Goal: Task Accomplishment & Management: Manage account settings

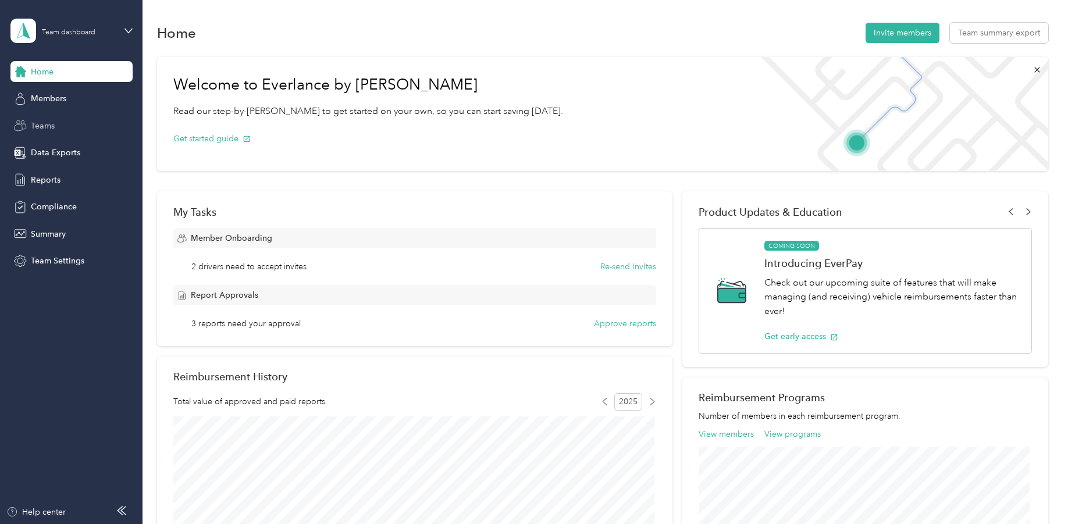
click at [41, 124] on span "Teams" at bounding box center [43, 126] width 24 height 12
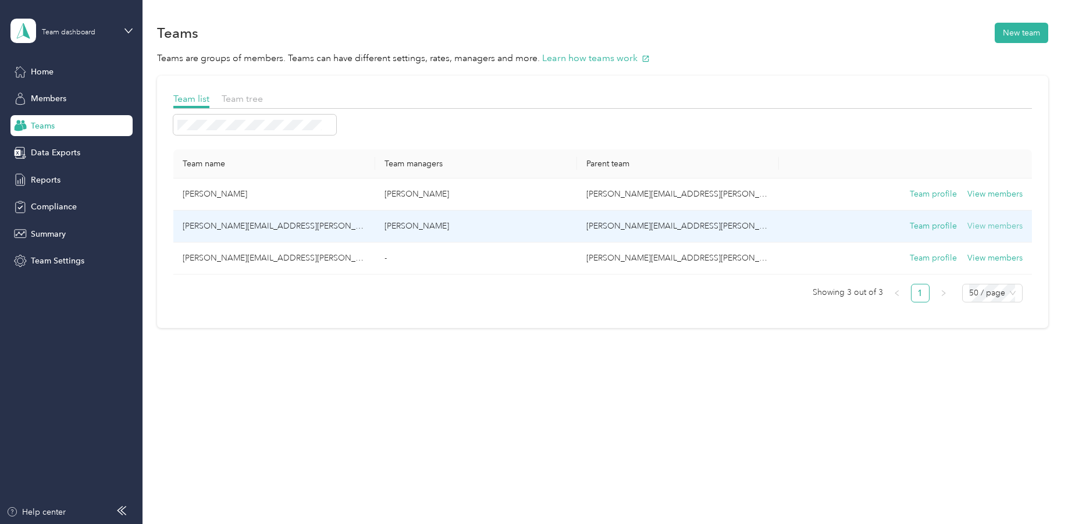
click at [997, 224] on button "View members" at bounding box center [994, 226] width 55 height 13
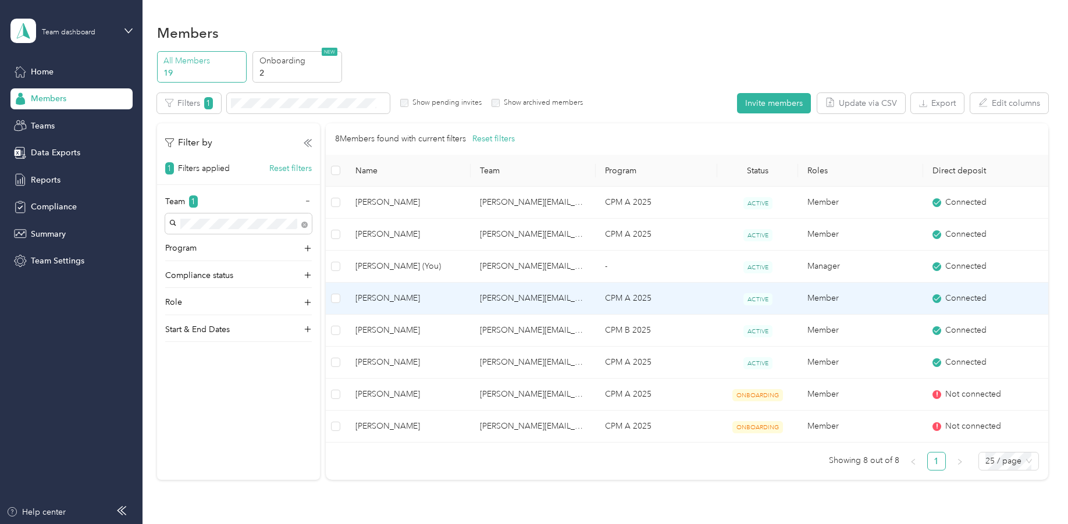
click at [382, 295] on span "[PERSON_NAME]" at bounding box center [408, 298] width 106 height 13
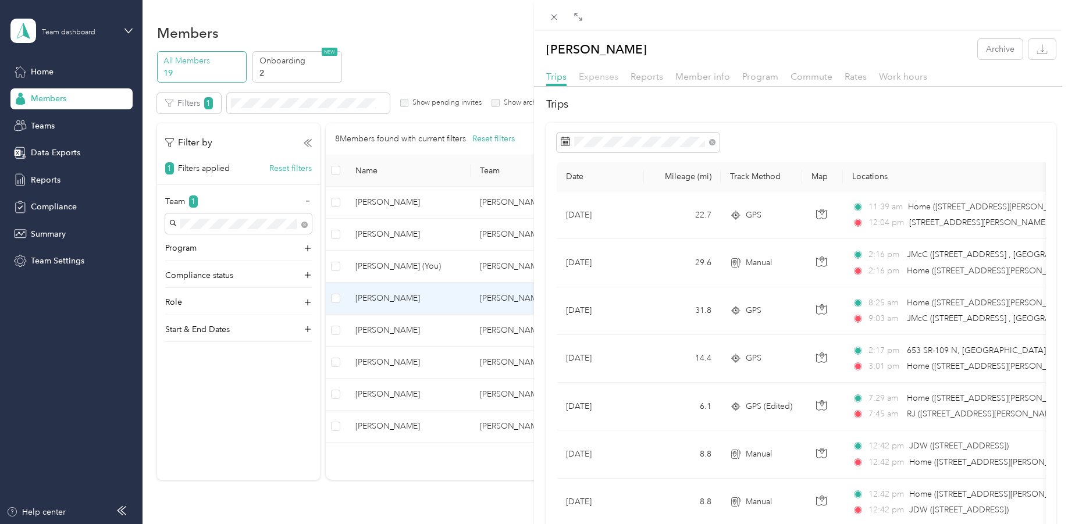
click at [599, 72] on span "Expenses" at bounding box center [599, 76] width 40 height 11
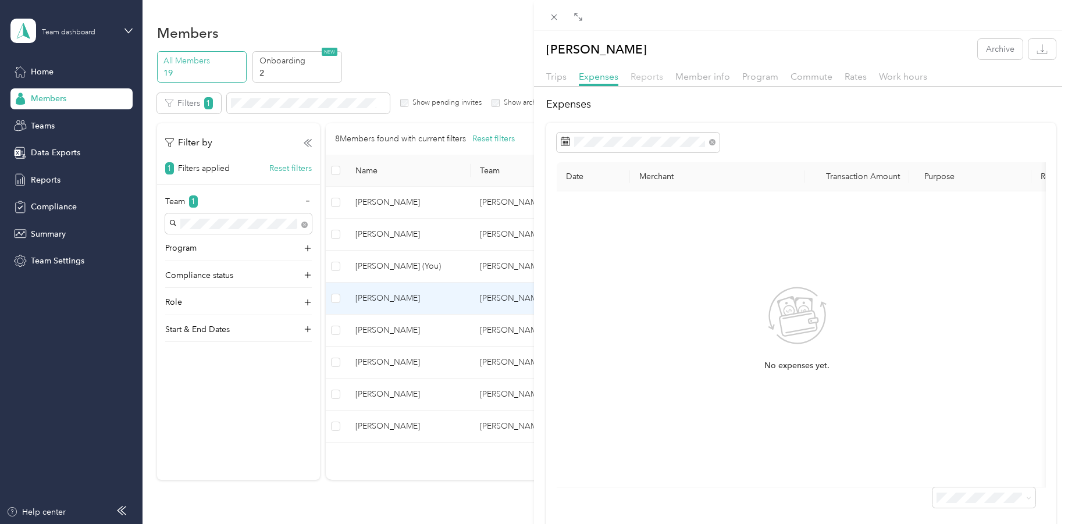
click at [650, 75] on span "Reports" at bounding box center [646, 76] width 33 height 11
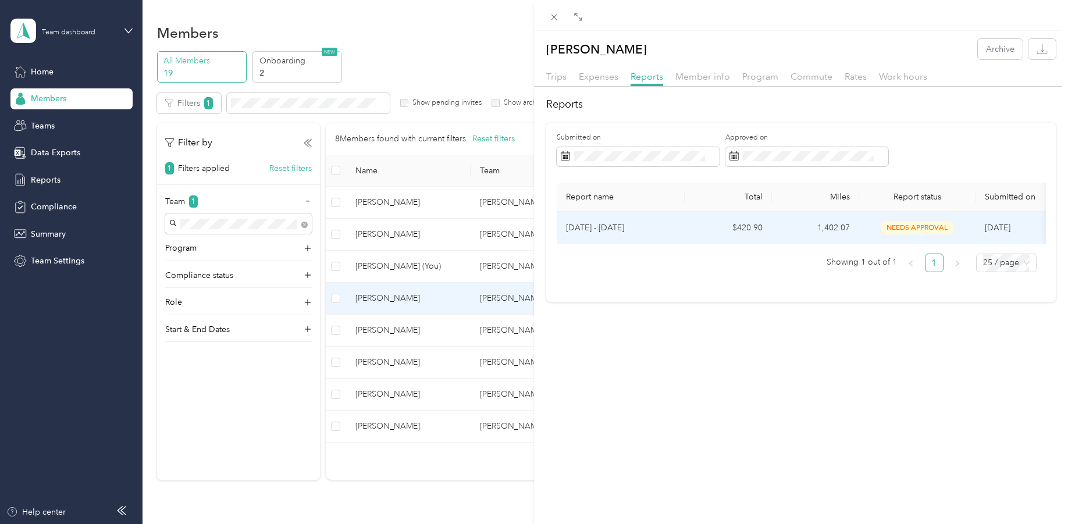
click at [917, 224] on span "needs approval" at bounding box center [917, 227] width 73 height 13
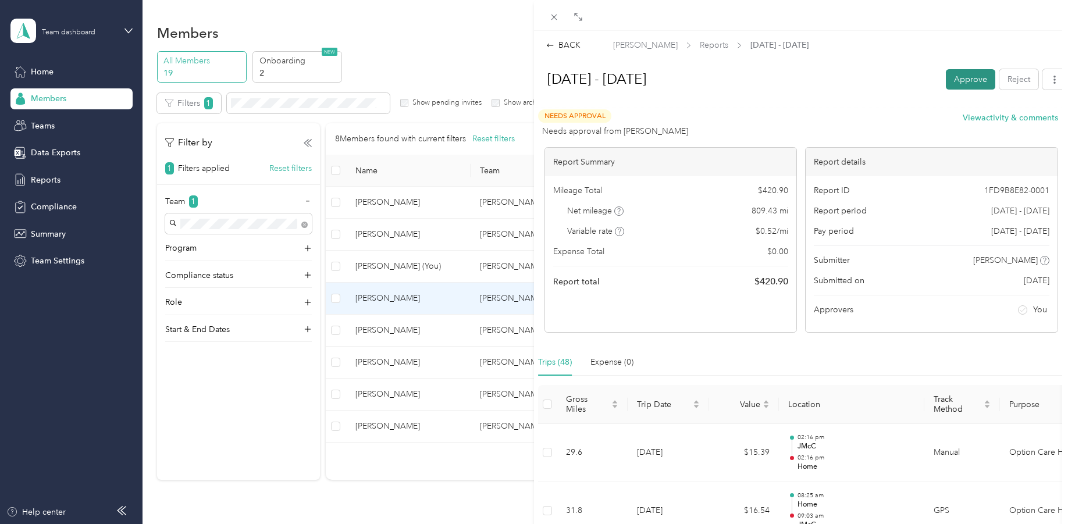
click at [955, 72] on button "Approve" at bounding box center [970, 79] width 49 height 20
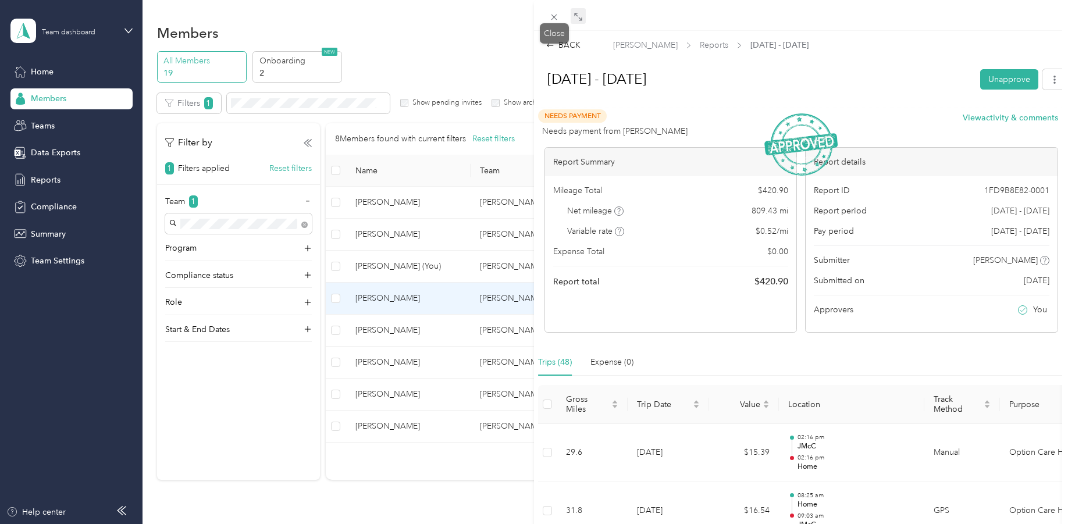
drag, startPoint x: 553, startPoint y: 12, endPoint x: 578, endPoint y: 22, distance: 27.1
click at [553, 12] on span at bounding box center [554, 17] width 16 height 16
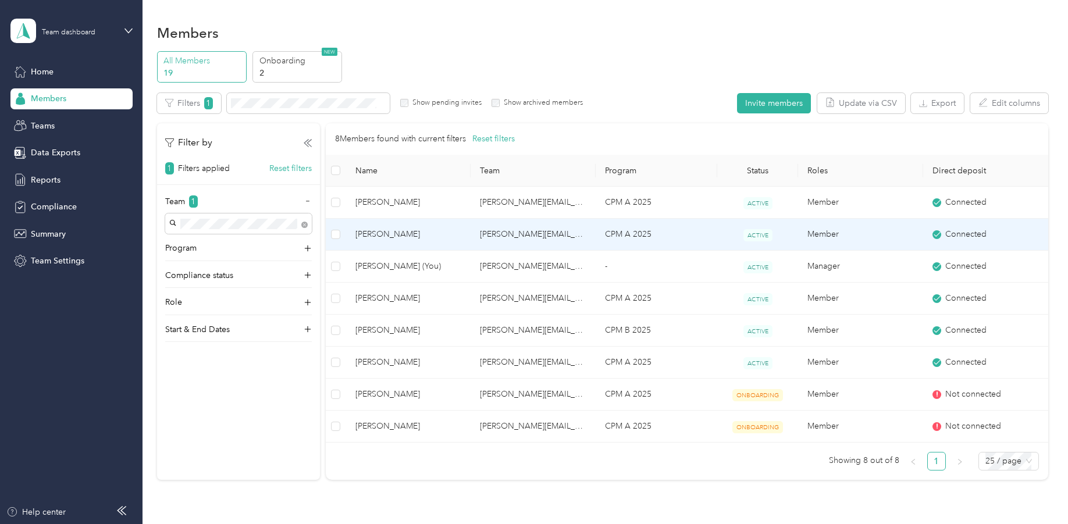
click at [372, 230] on span "[PERSON_NAME]" at bounding box center [408, 234] width 106 height 13
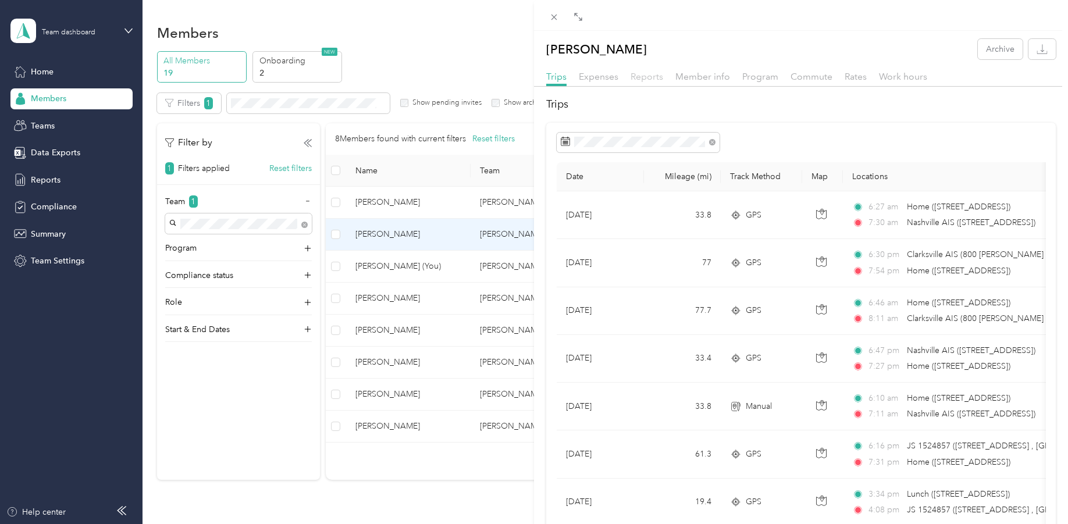
click at [642, 74] on span "Reports" at bounding box center [646, 76] width 33 height 11
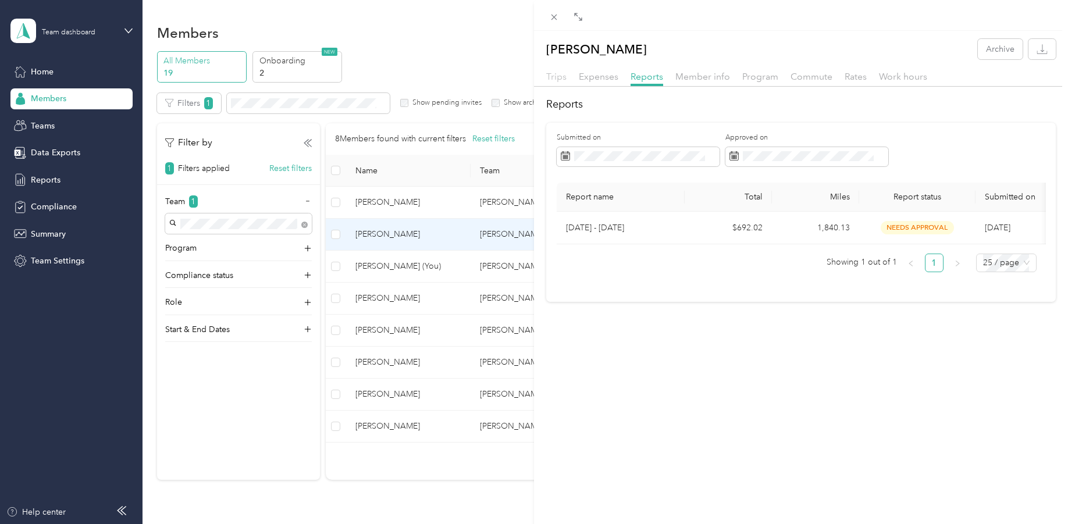
click at [554, 74] on span "Trips" at bounding box center [556, 76] width 20 height 11
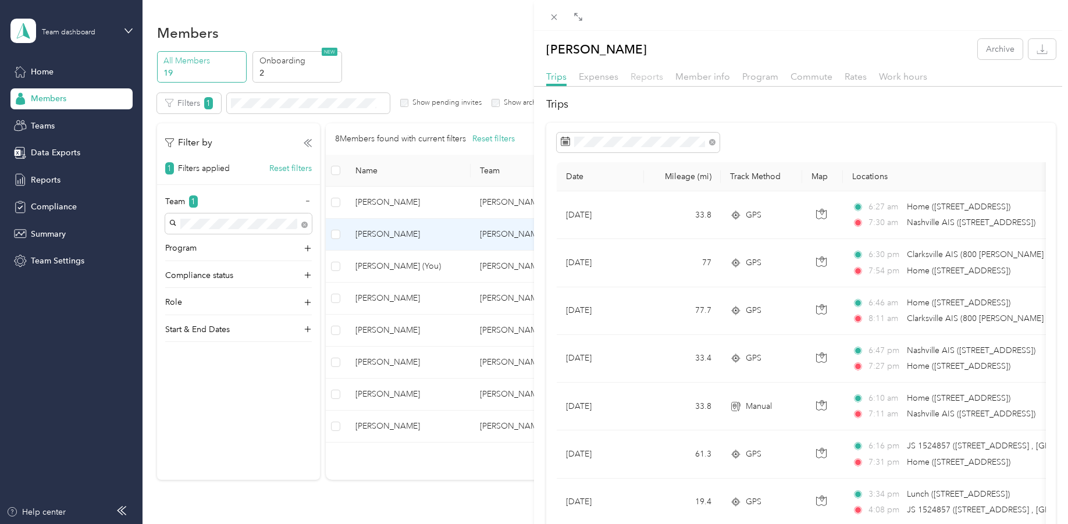
click at [647, 74] on span "Reports" at bounding box center [646, 76] width 33 height 11
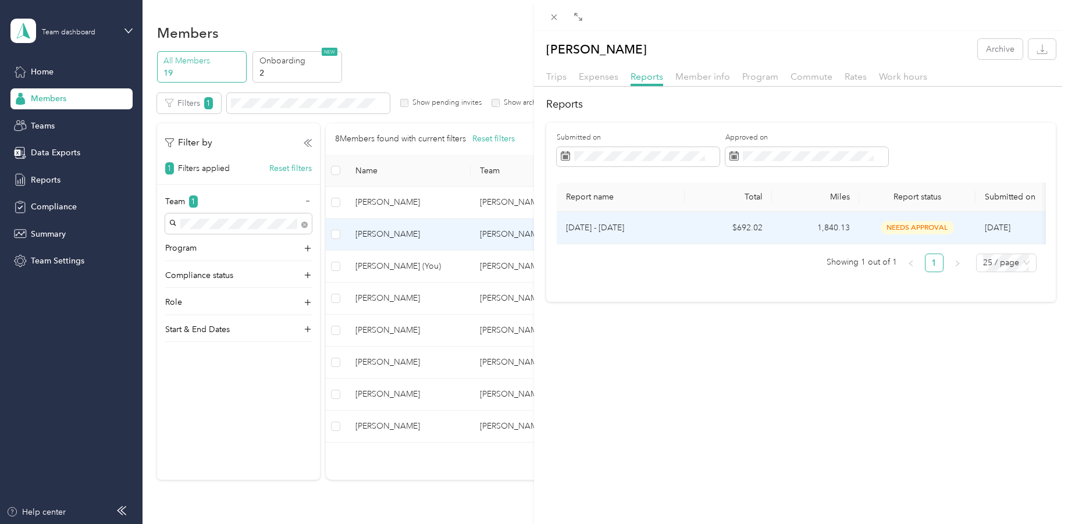
click at [914, 224] on span "needs approval" at bounding box center [917, 227] width 73 height 13
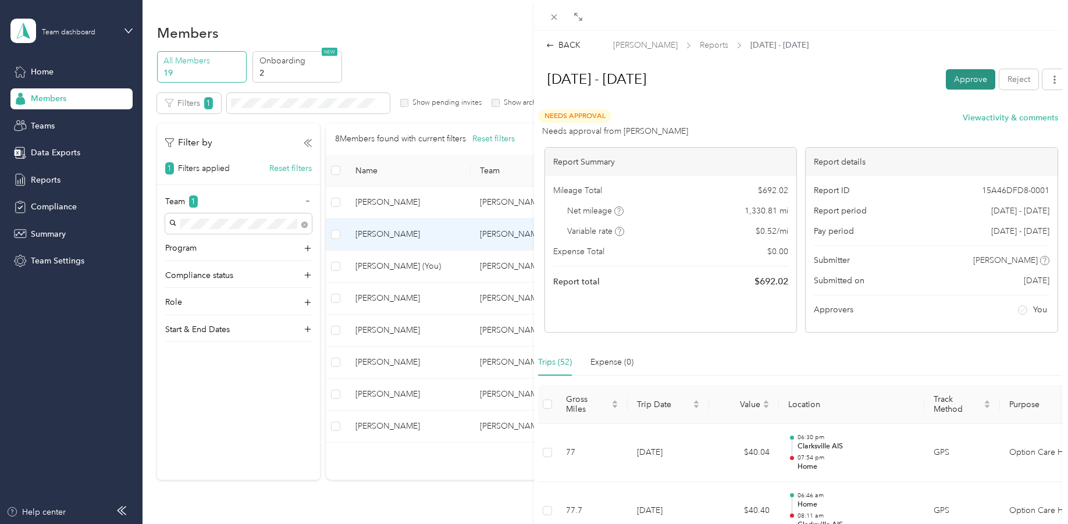
click at [959, 74] on button "Approve" at bounding box center [970, 79] width 49 height 20
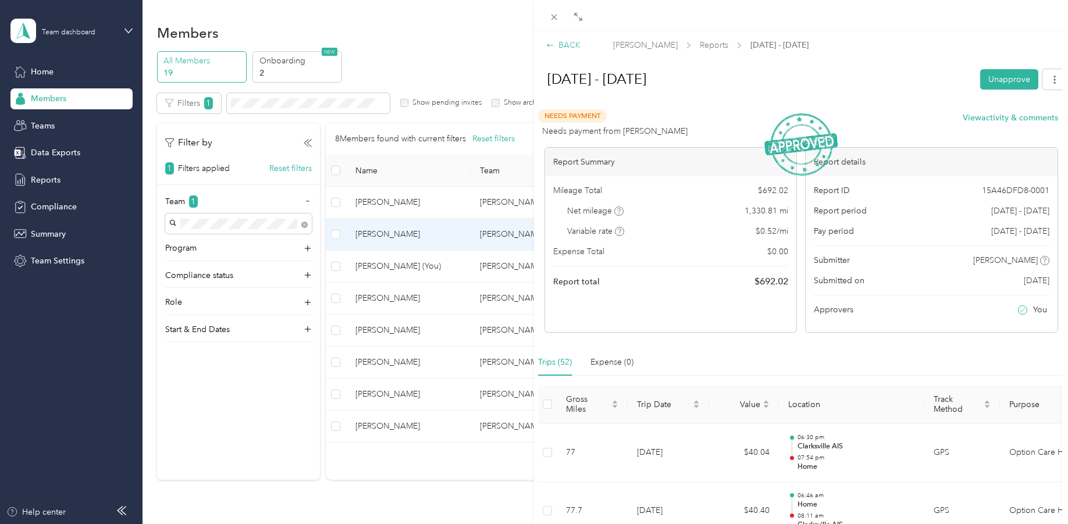
click at [548, 44] on icon at bounding box center [550, 45] width 8 height 8
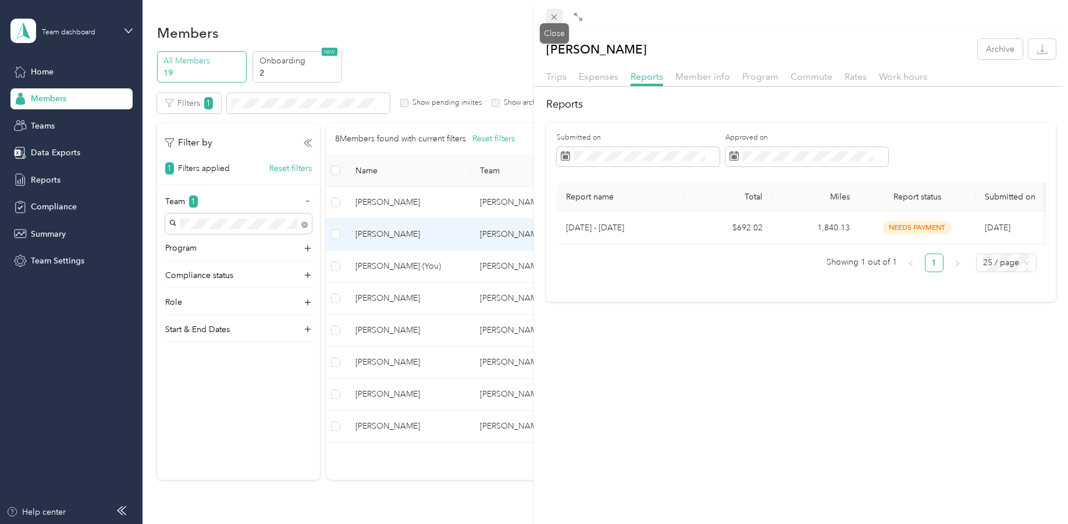
click at [549, 13] on icon at bounding box center [554, 17] width 10 height 10
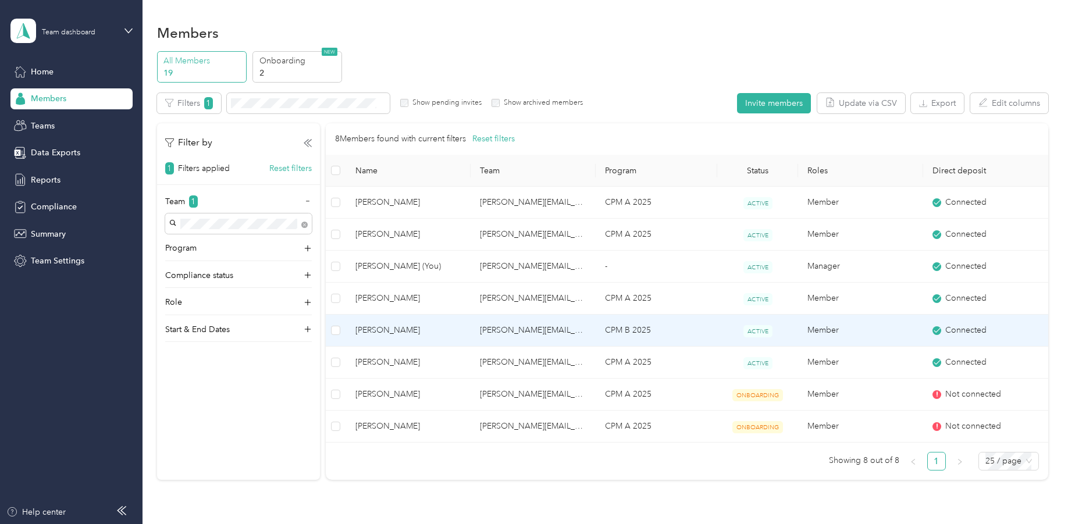
click at [382, 327] on span "[PERSON_NAME]" at bounding box center [408, 330] width 106 height 13
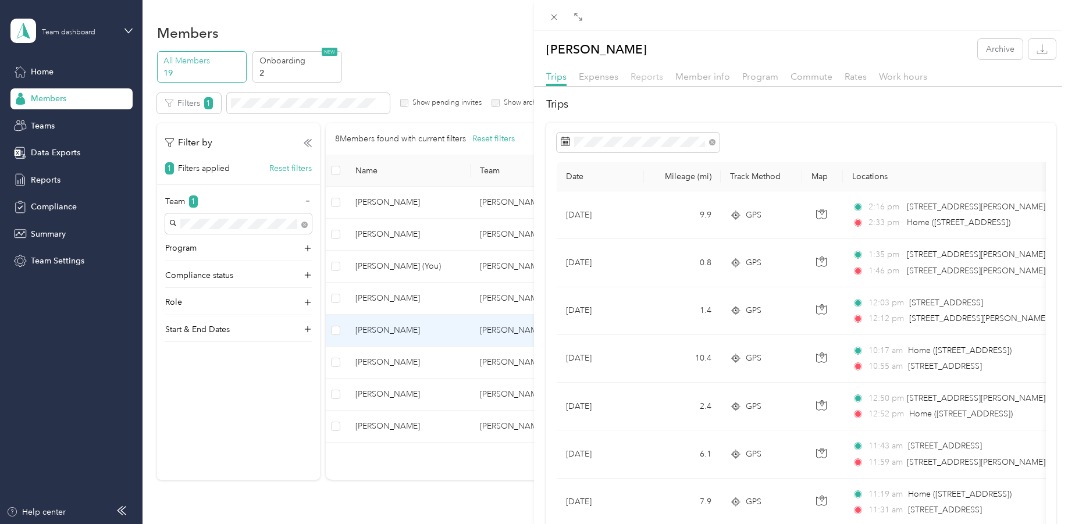
click at [647, 73] on span "Reports" at bounding box center [646, 76] width 33 height 11
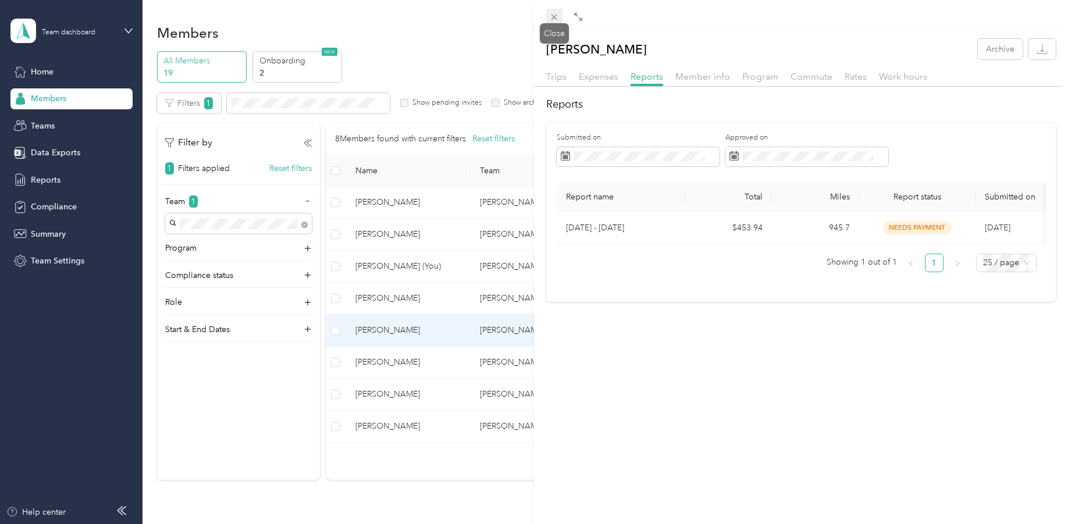
click at [552, 17] on icon at bounding box center [554, 17] width 10 height 10
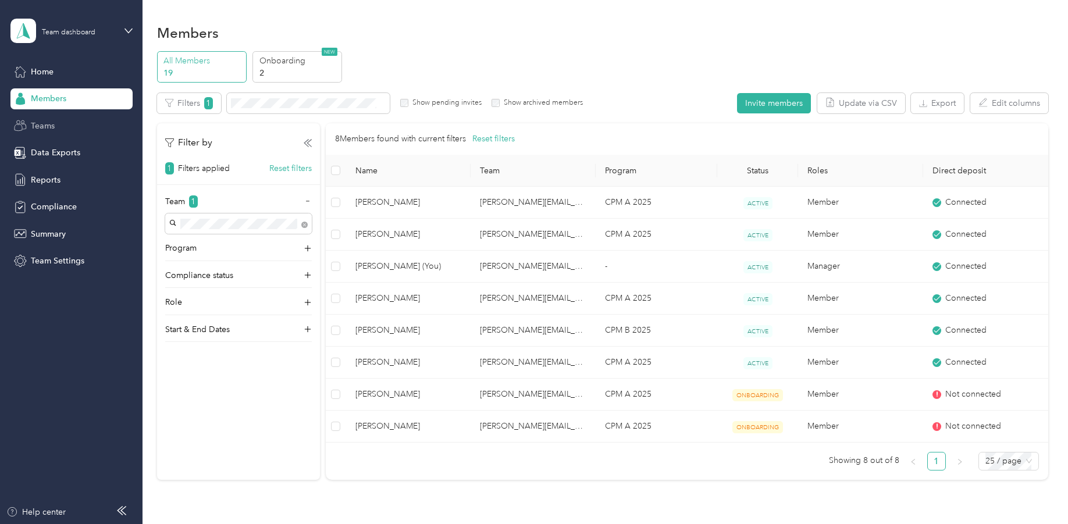
click at [38, 126] on span "Teams" at bounding box center [43, 126] width 24 height 12
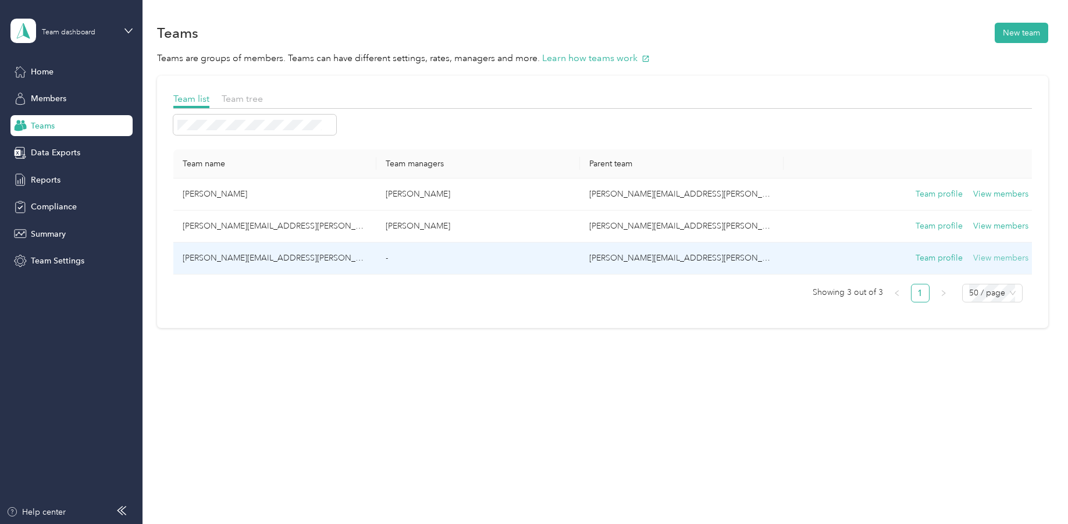
click at [997, 256] on button "View members" at bounding box center [1000, 258] width 55 height 13
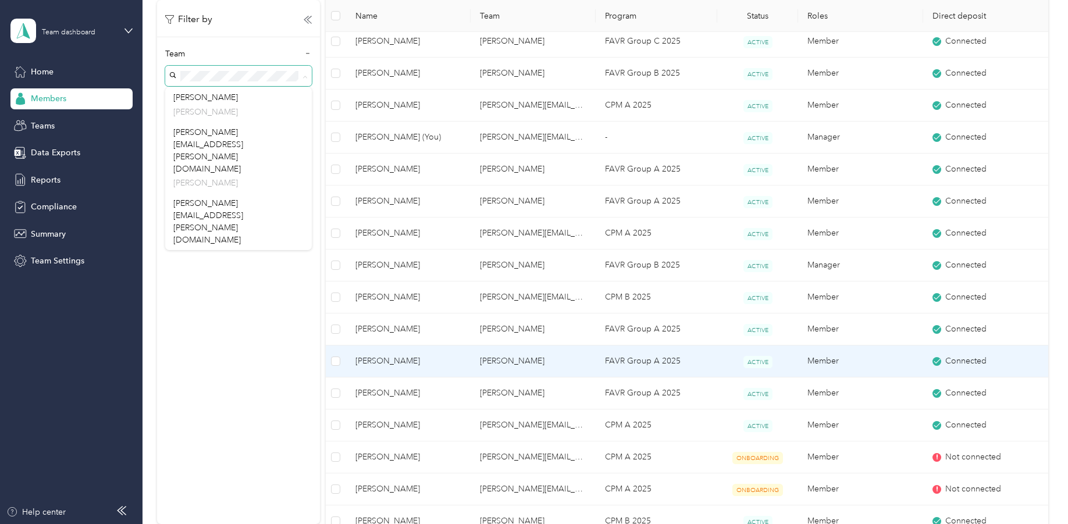
scroll to position [205, 0]
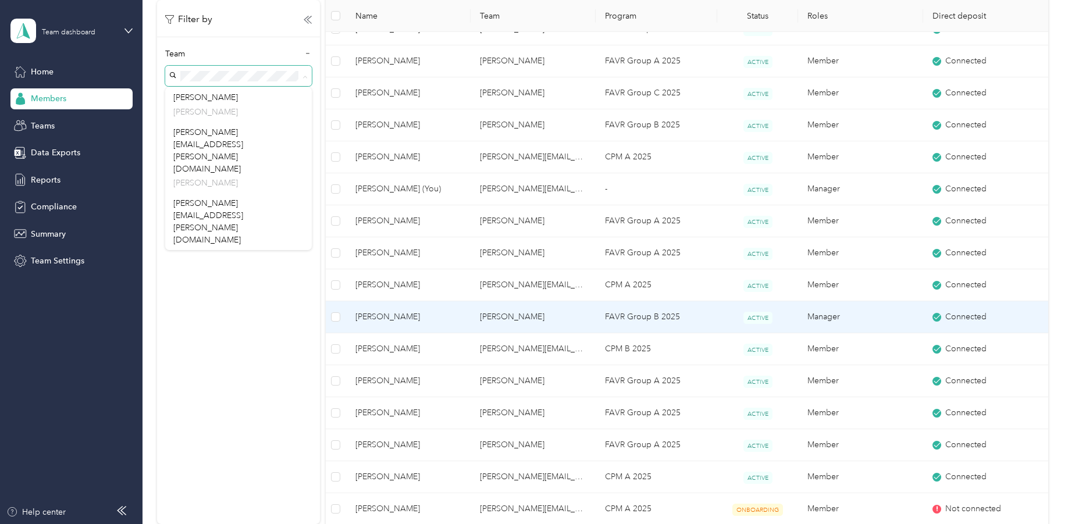
click at [374, 313] on span "[PERSON_NAME]" at bounding box center [408, 317] width 106 height 13
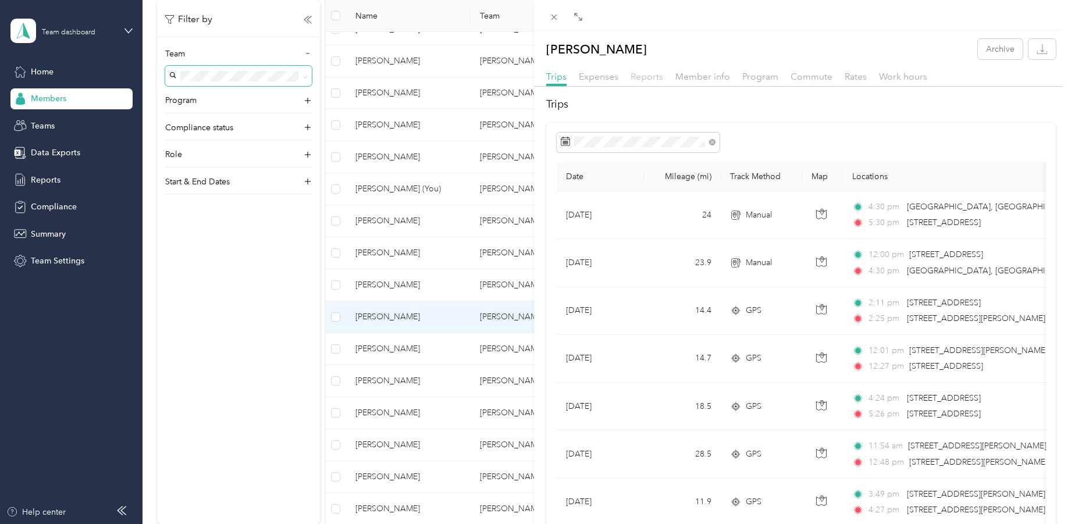
click at [645, 73] on span "Reports" at bounding box center [646, 76] width 33 height 11
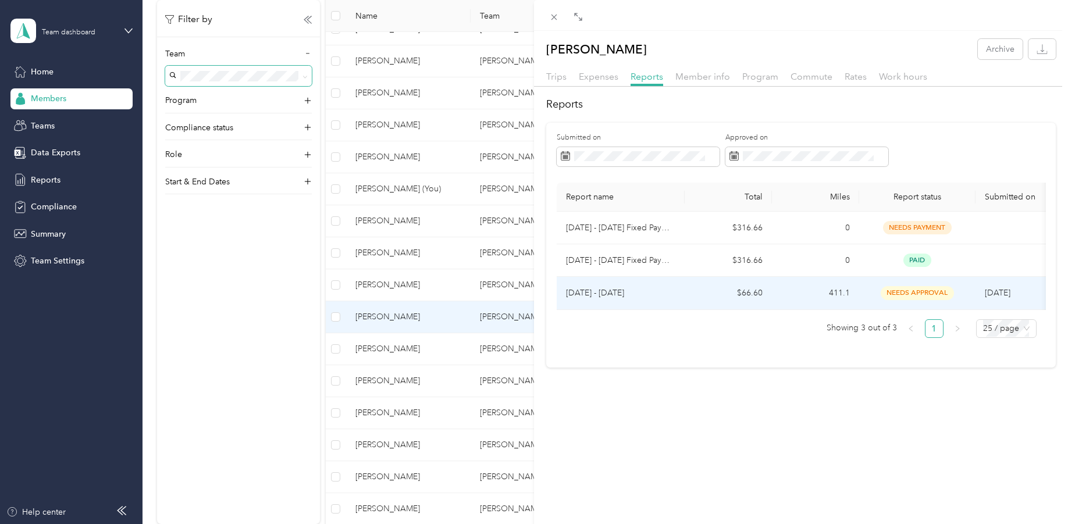
click at [918, 291] on span "needs approval" at bounding box center [917, 292] width 73 height 13
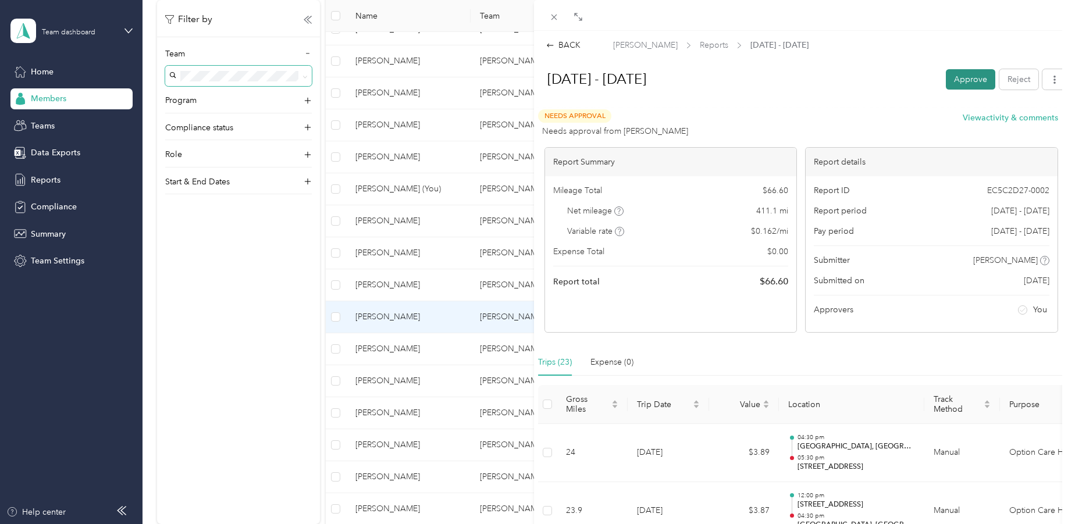
click at [950, 77] on button "Approve" at bounding box center [970, 79] width 49 height 20
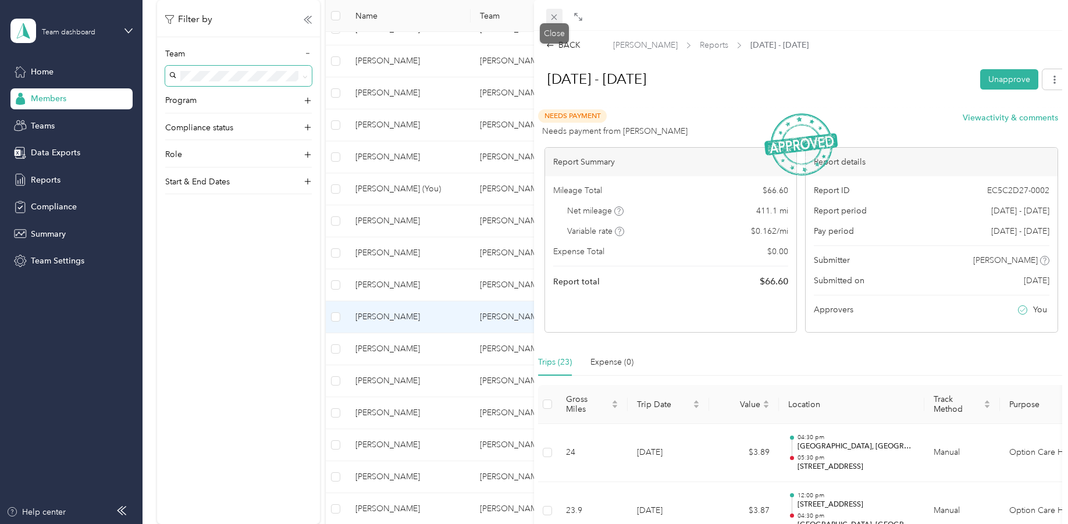
click at [553, 17] on icon at bounding box center [554, 17] width 10 height 10
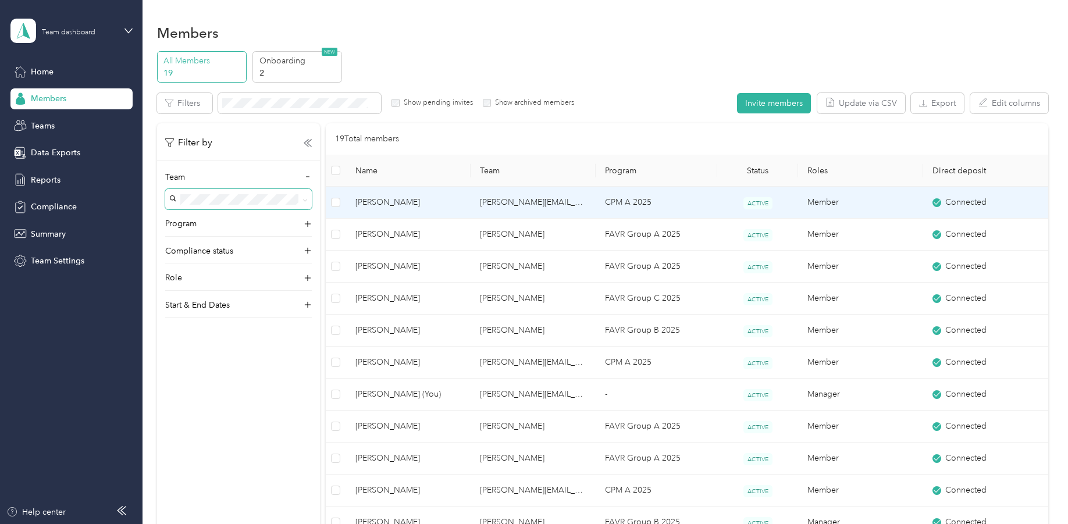
click at [386, 196] on span "[PERSON_NAME]" at bounding box center [408, 202] width 106 height 13
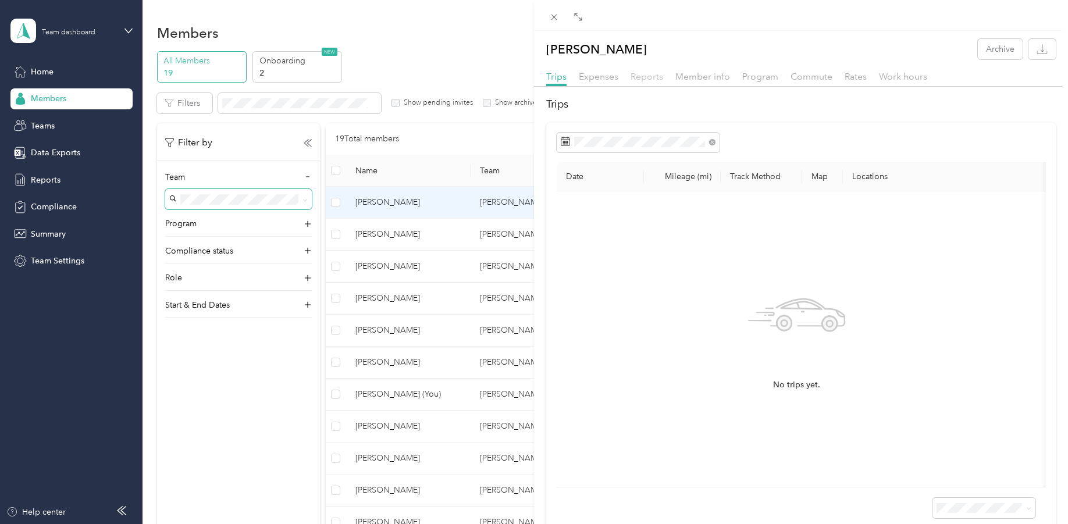
click at [644, 74] on span "Reports" at bounding box center [646, 76] width 33 height 11
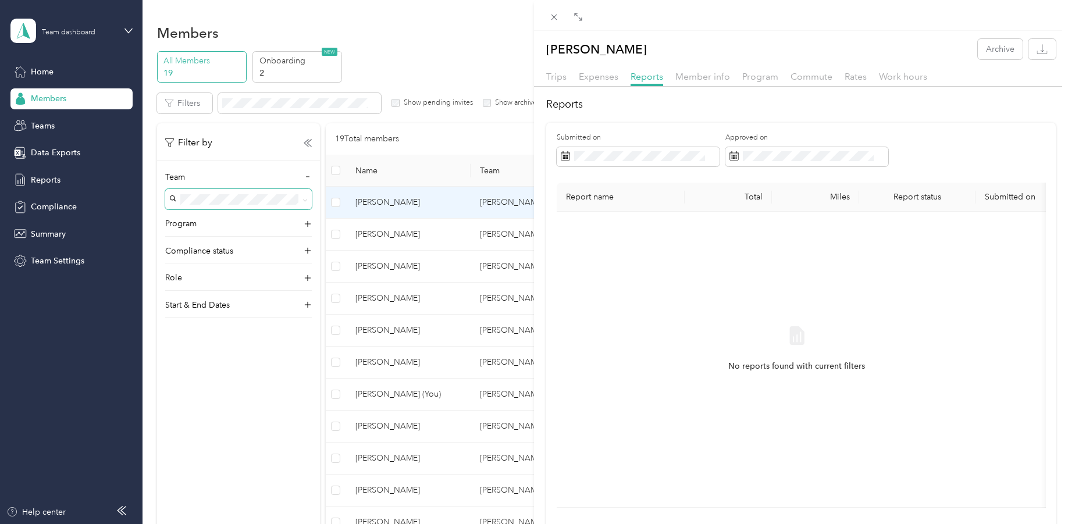
click at [258, 370] on div "[PERSON_NAME] Archive Trips Expenses Reports Member info Program Commute Rates …" at bounding box center [534, 262] width 1068 height 524
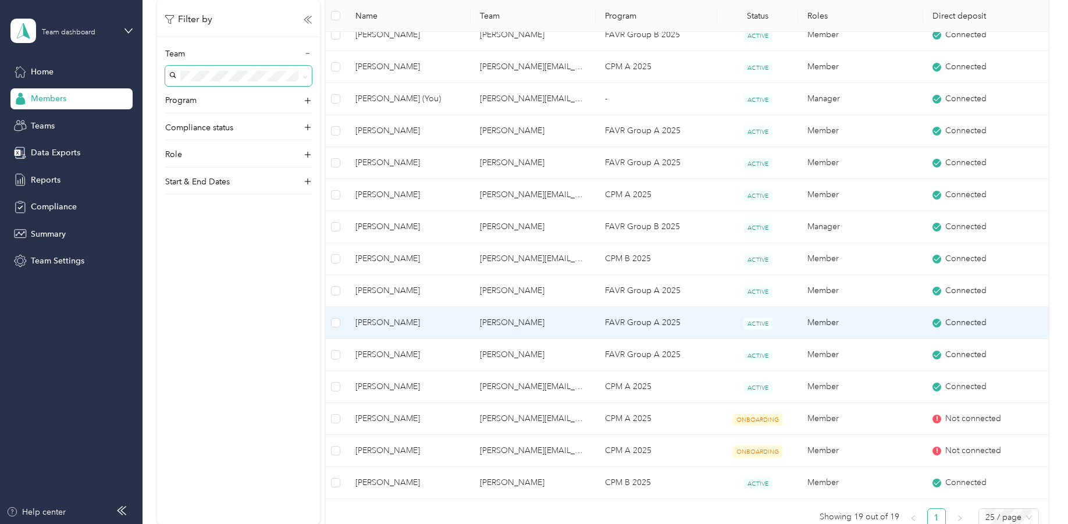
scroll to position [349, 0]
